Goal: Navigation & Orientation: Find specific page/section

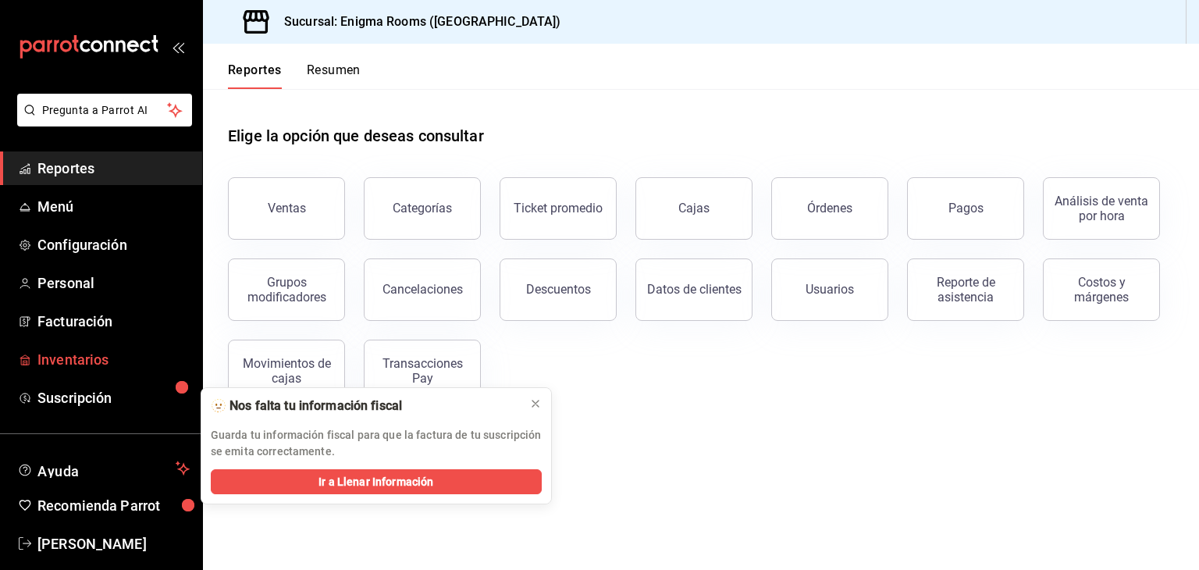
click at [64, 362] on span "Inventarios" at bounding box center [113, 359] width 152 height 21
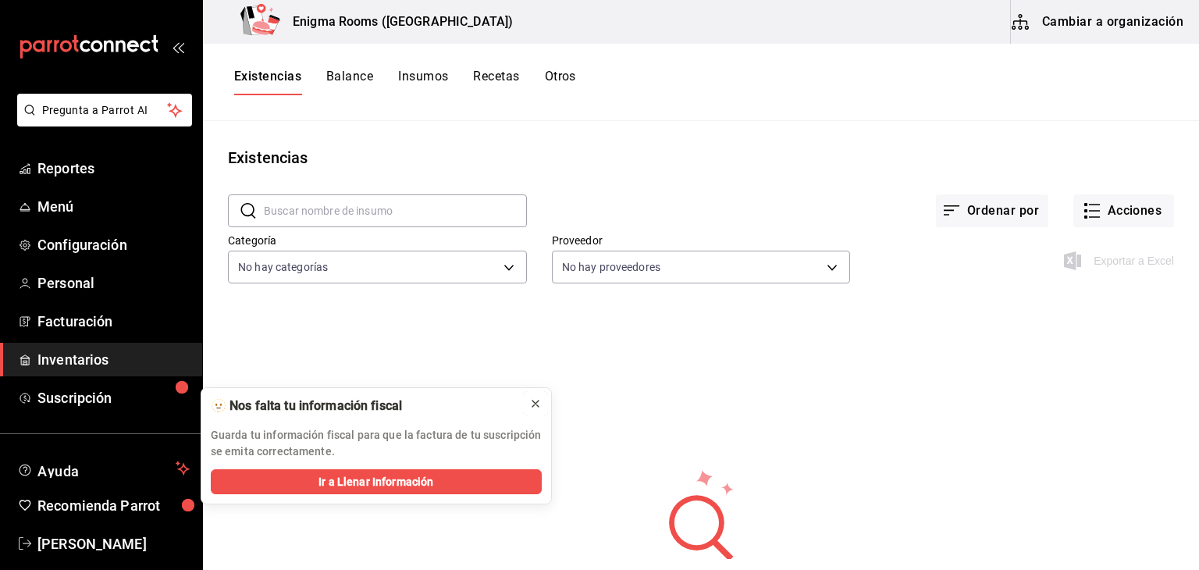
click at [537, 404] on icon at bounding box center [535, 403] width 12 height 12
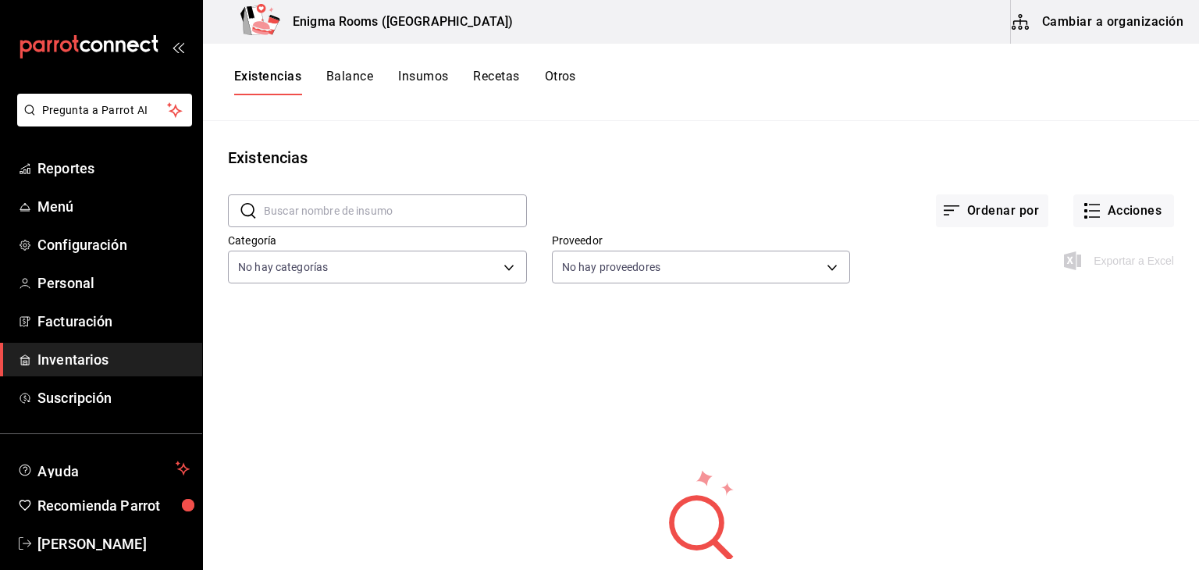
click at [362, 80] on button "Balance" at bounding box center [349, 82] width 47 height 27
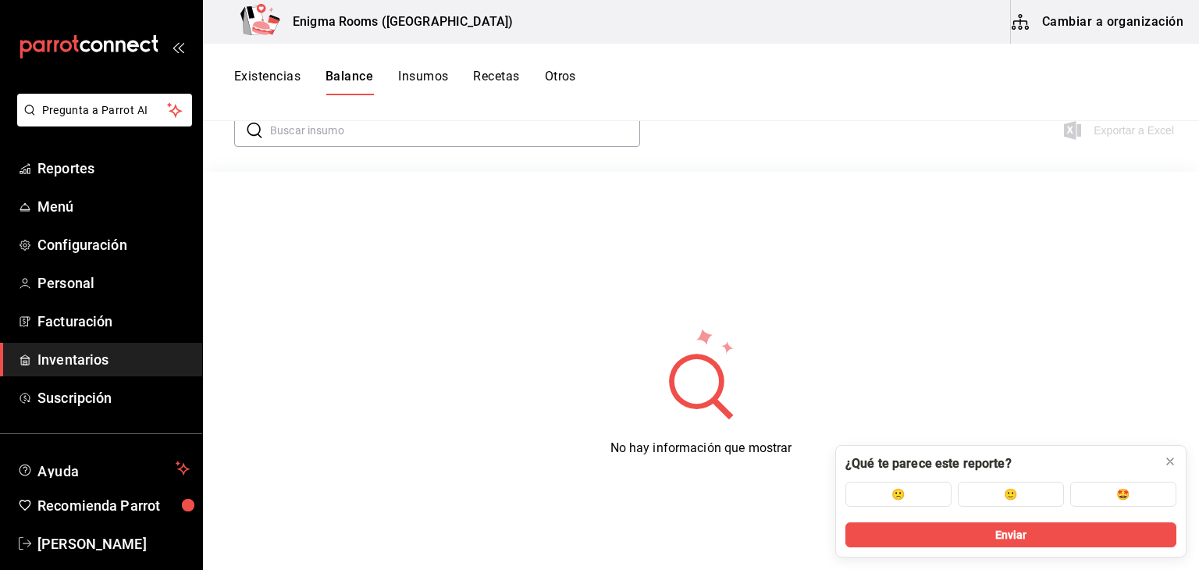
scroll to position [132, 0]
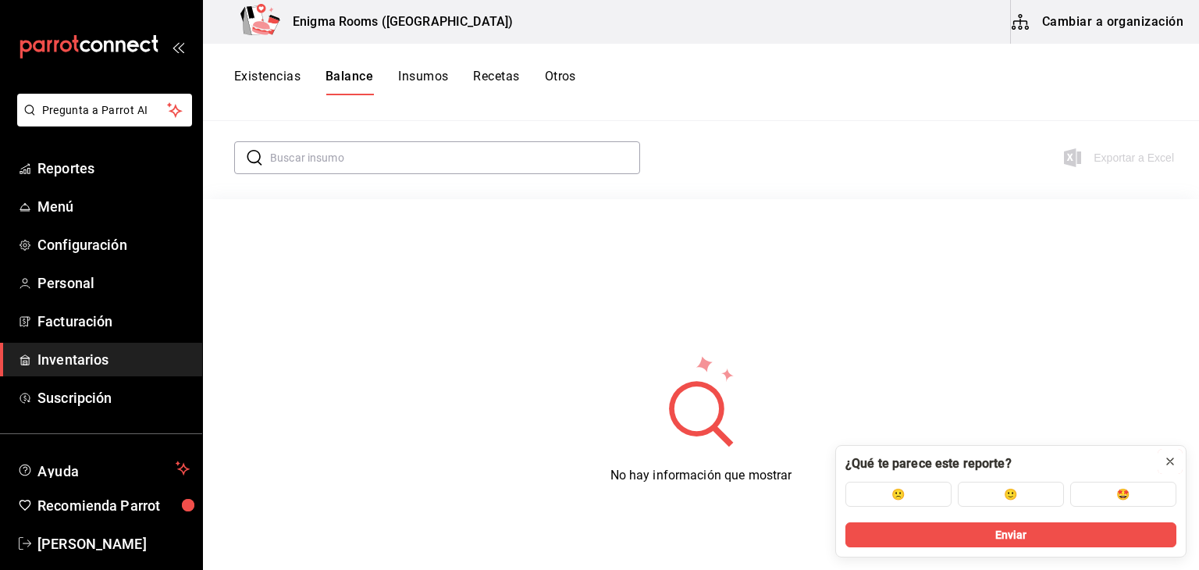
click at [1164, 458] on icon at bounding box center [1170, 461] width 12 height 12
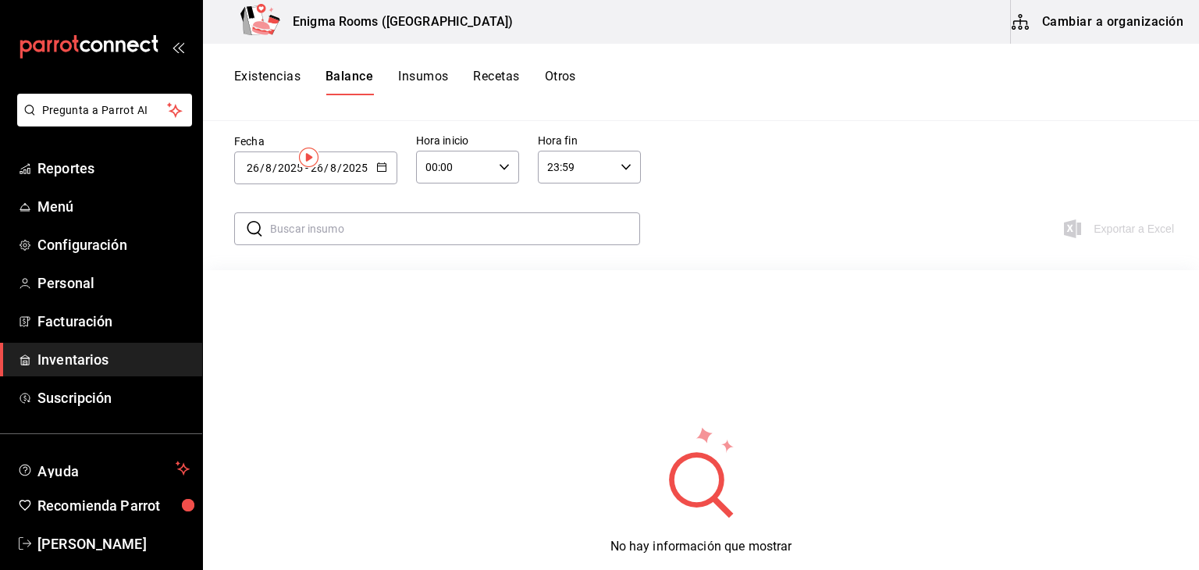
scroll to position [0, 0]
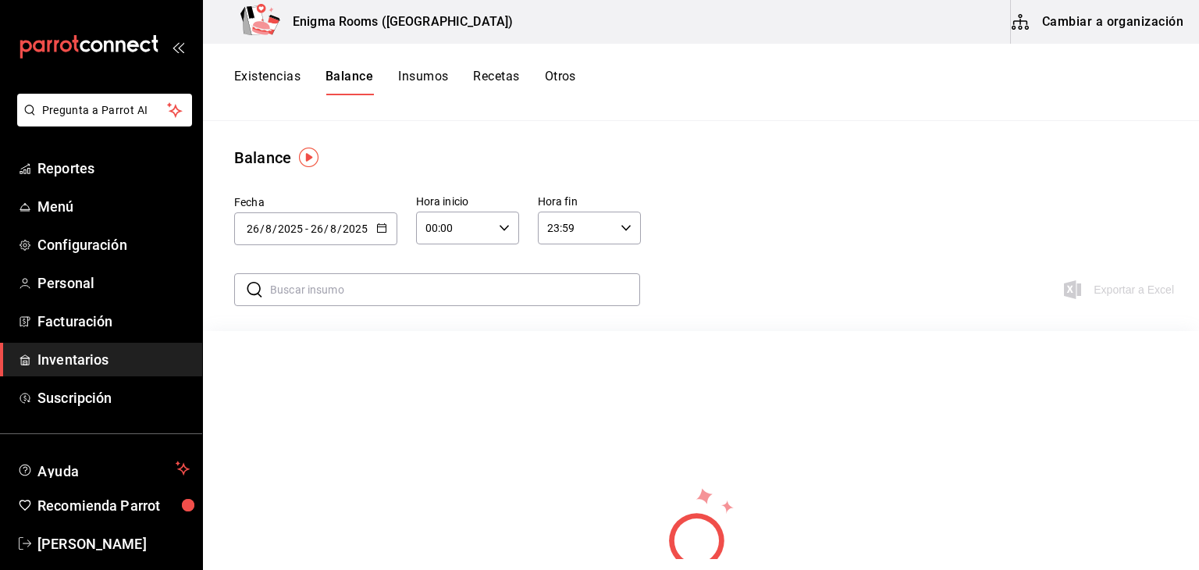
click at [441, 82] on button "Insumos" at bounding box center [423, 82] width 50 height 27
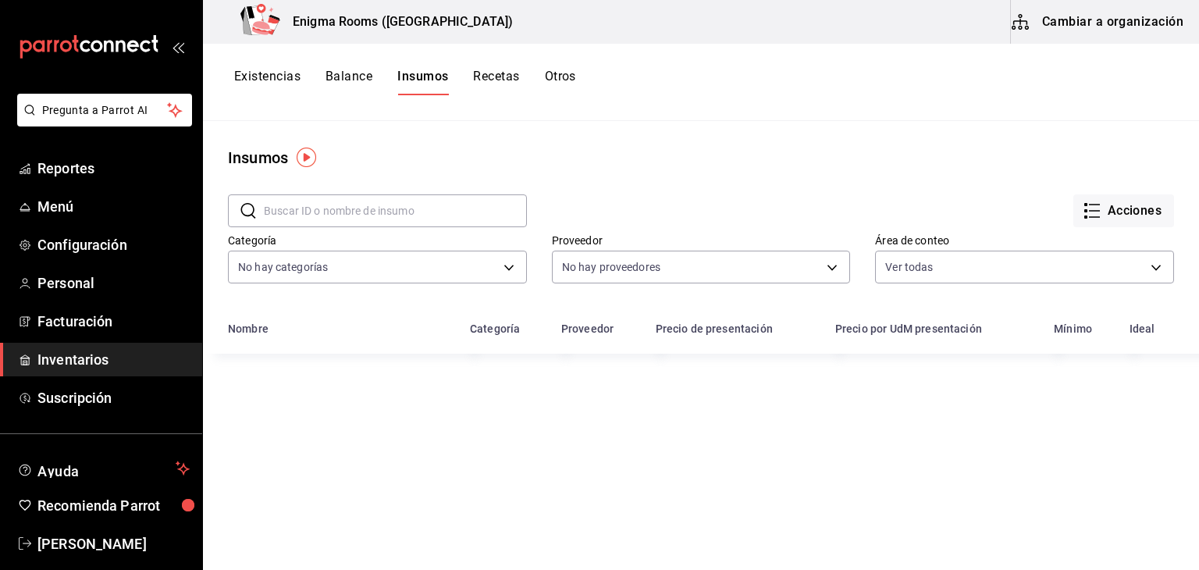
click at [488, 79] on button "Recetas" at bounding box center [496, 82] width 46 height 27
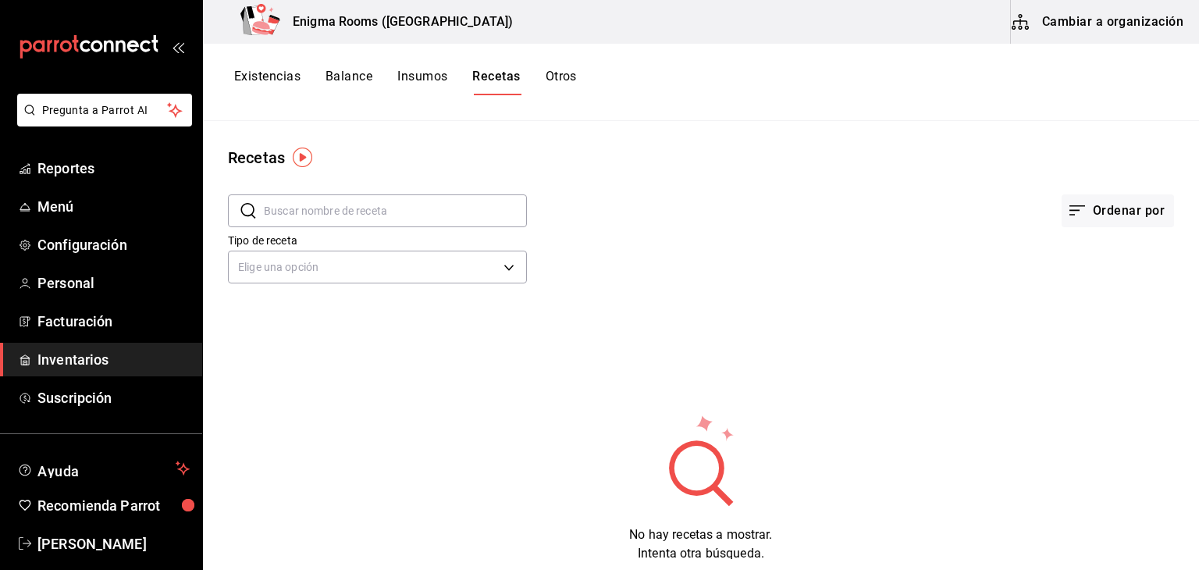
click at [561, 73] on button "Otros" at bounding box center [561, 82] width 31 height 27
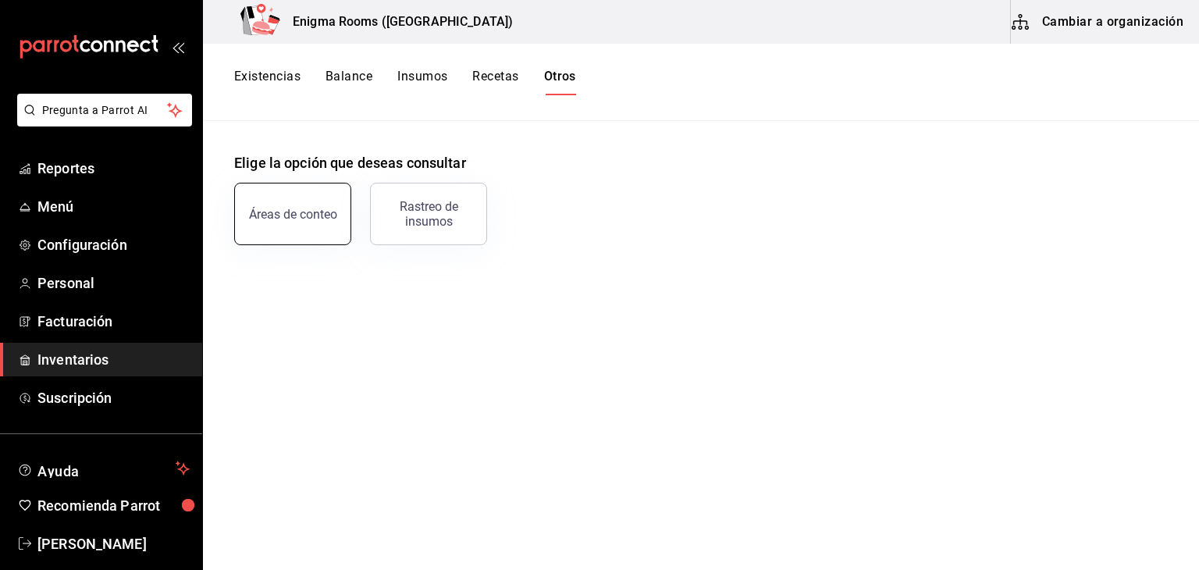
click at [281, 233] on button "Áreas de conteo" at bounding box center [292, 214] width 117 height 62
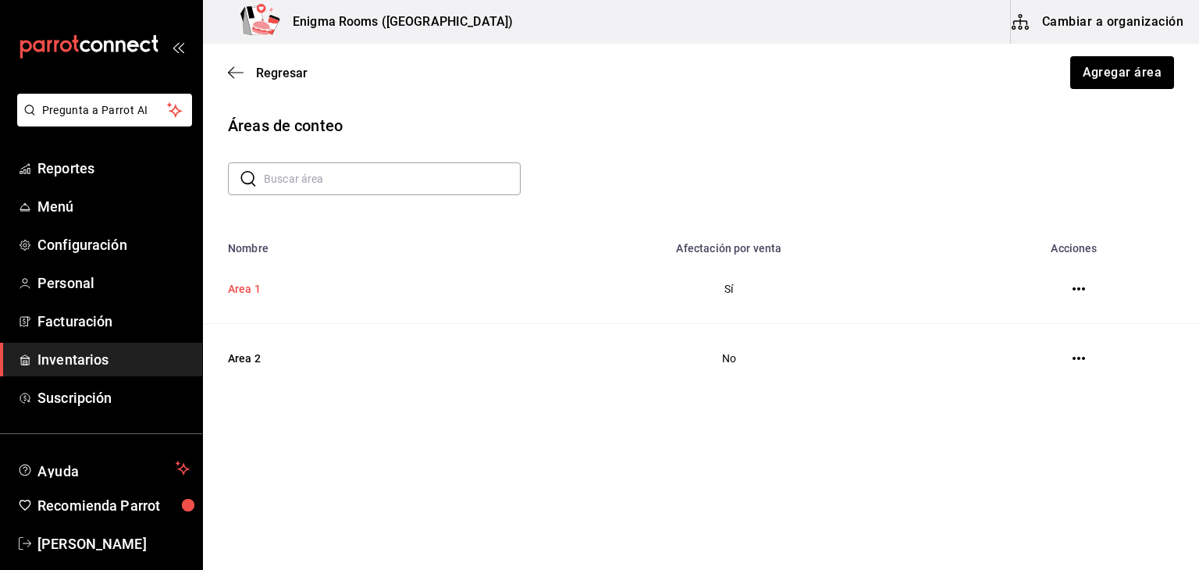
click at [378, 288] on td "Area 1" at bounding box center [348, 289] width 290 height 69
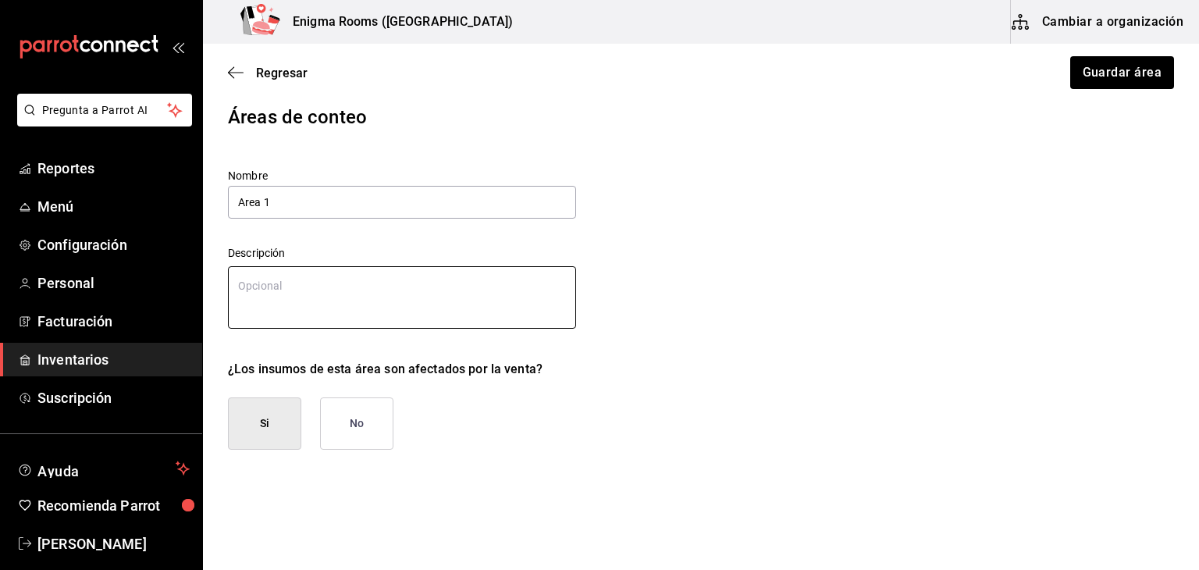
type textarea "x"
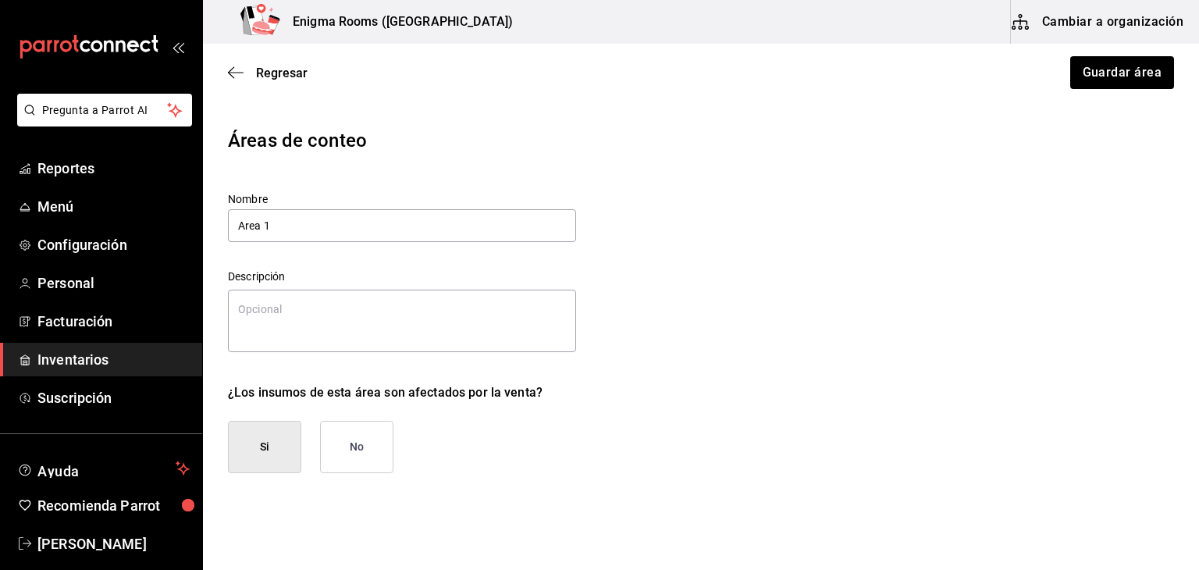
click at [94, 363] on span "Inventarios" at bounding box center [113, 359] width 152 height 21
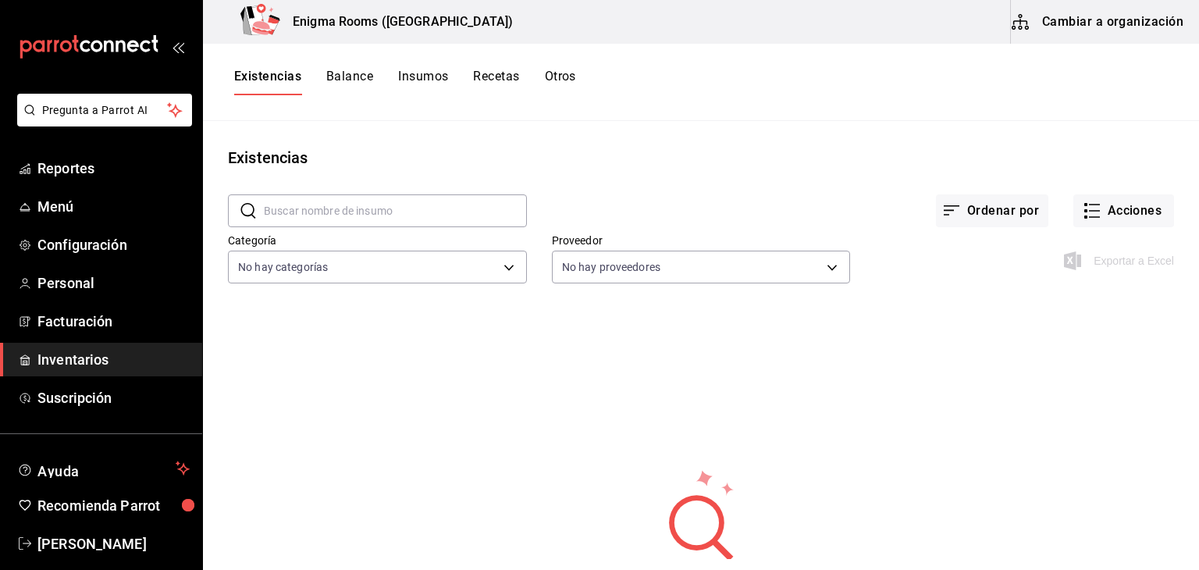
click at [255, 77] on button "Existencias" at bounding box center [267, 82] width 67 height 27
click at [347, 70] on button "Balance" at bounding box center [349, 82] width 47 height 27
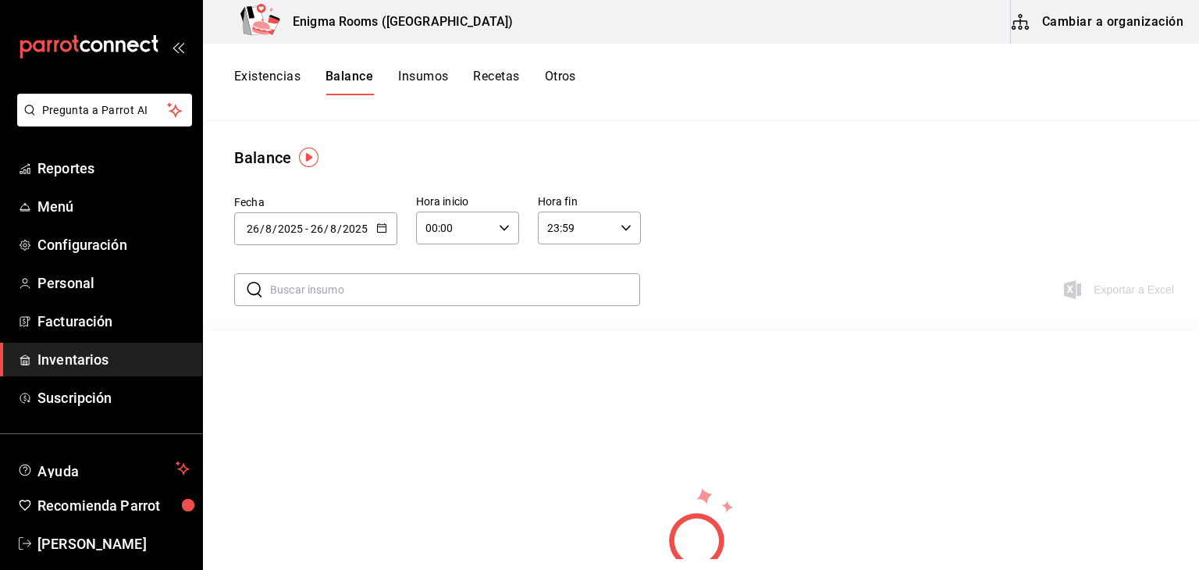
click at [442, 78] on button "Insumos" at bounding box center [423, 82] width 50 height 27
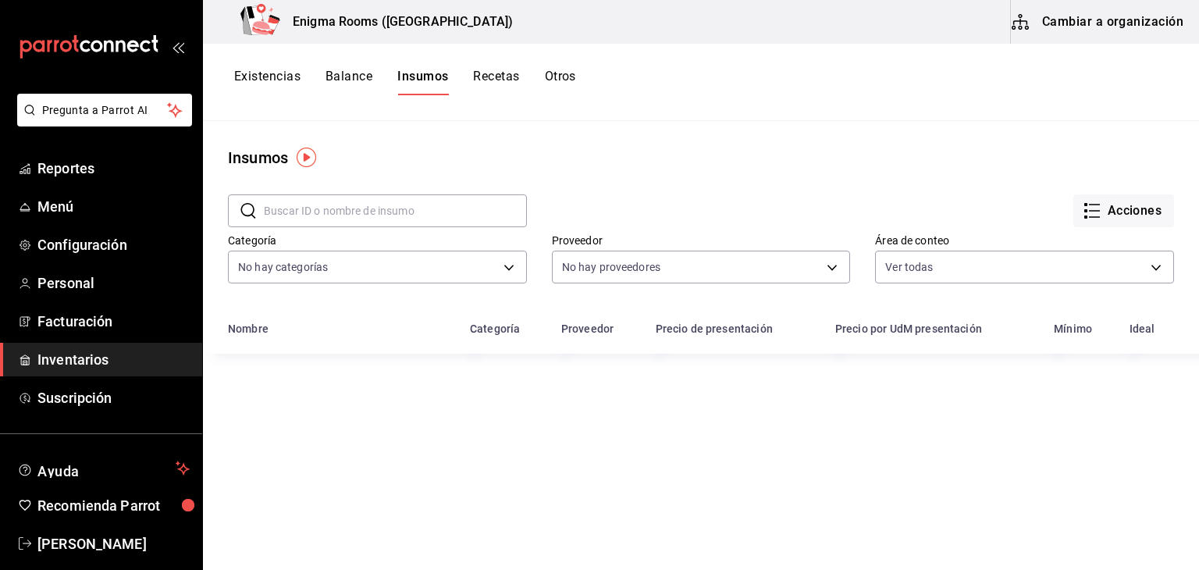
click at [495, 80] on button "Recetas" at bounding box center [496, 82] width 46 height 27
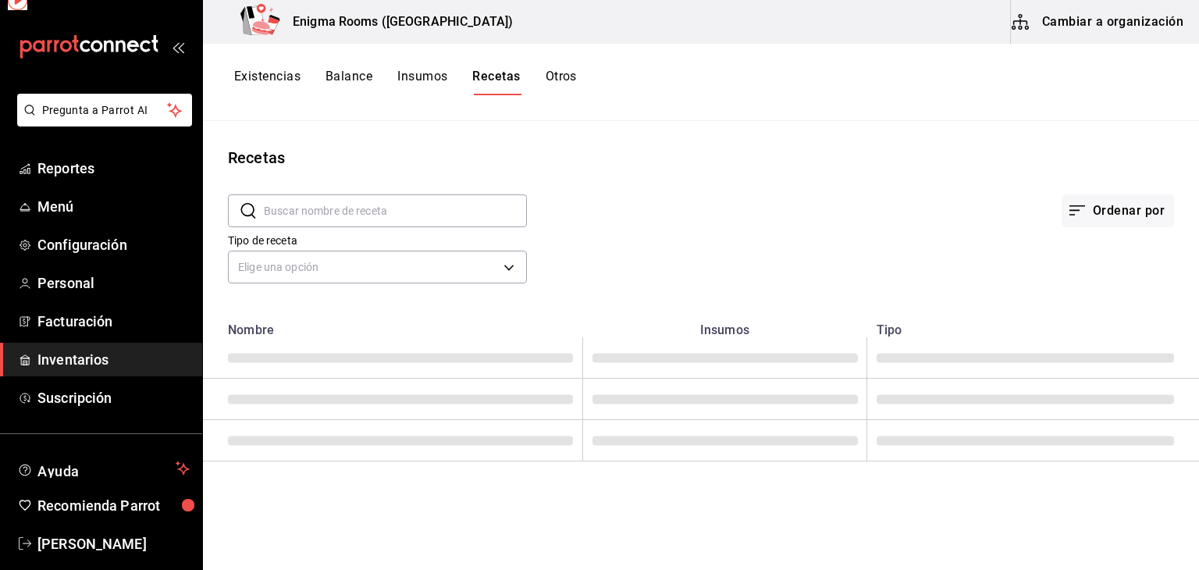
click at [571, 77] on button "Otros" at bounding box center [561, 82] width 31 height 27
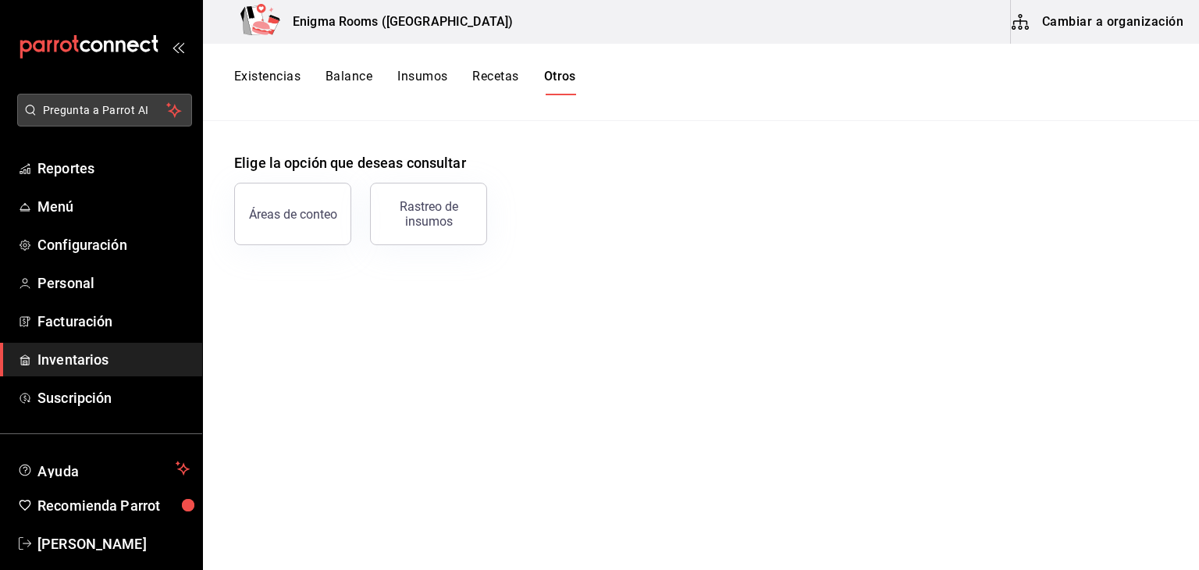
click at [80, 104] on span "Pregunta a Parrot AI" at bounding box center [105, 110] width 124 height 16
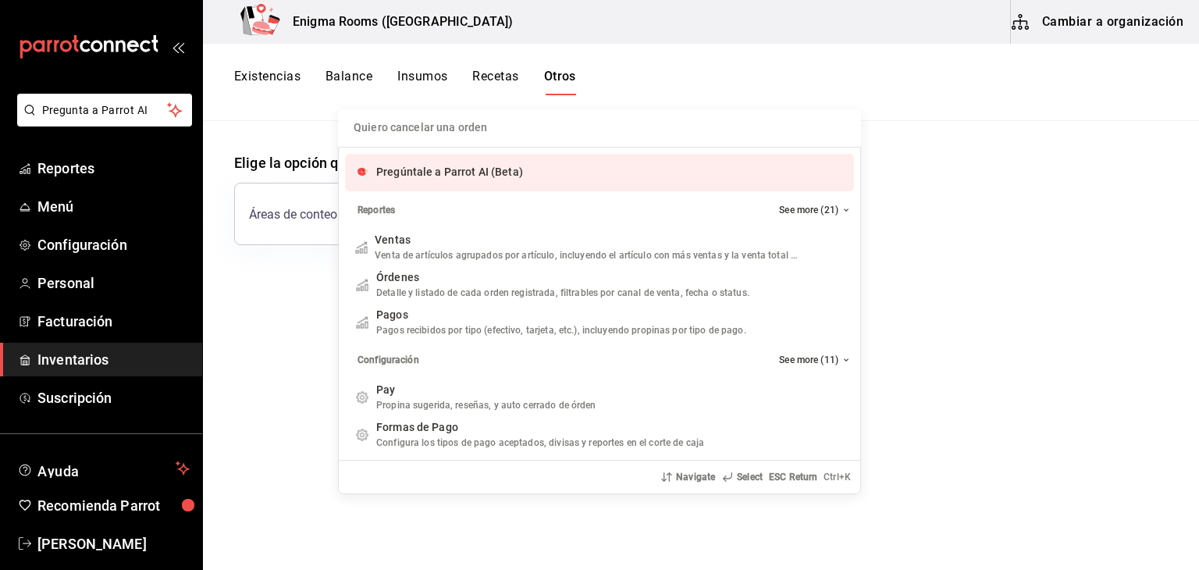
click at [933, 212] on div "Quiero cancelar una orden Pregúntale a Parrot AI (Beta) Reportes See more (21) …" at bounding box center [599, 285] width 1199 height 570
